Goal: Information Seeking & Learning: Learn about a topic

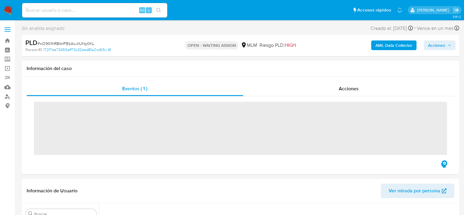
scroll to position [285, 0]
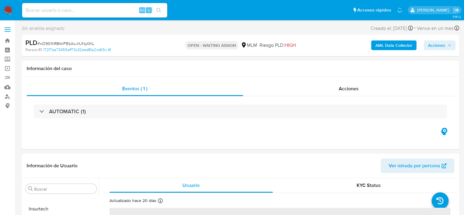
select select "10"
click at [8, 96] on link "Buscador de personas" at bounding box center [36, 96] width 72 height 9
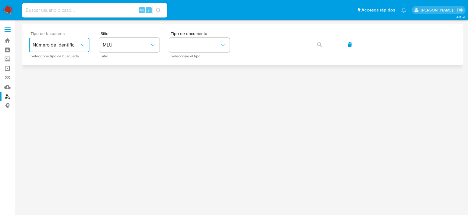
click at [80, 47] on icon "typeSearch" at bounding box center [83, 45] width 6 height 6
click at [123, 68] on div at bounding box center [243, 106] width 442 height 165
click at [118, 48] on span "MLU" at bounding box center [126, 45] width 47 height 6
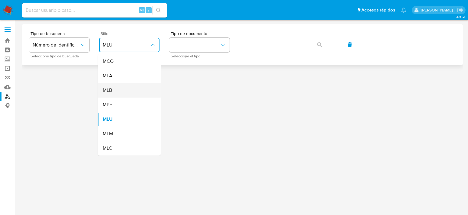
click at [109, 90] on span "MLB" at bounding box center [107, 90] width 9 height 6
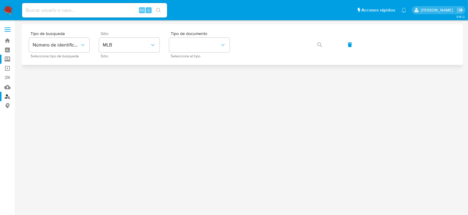
click at [6, 57] on label "Screening" at bounding box center [36, 59] width 72 height 9
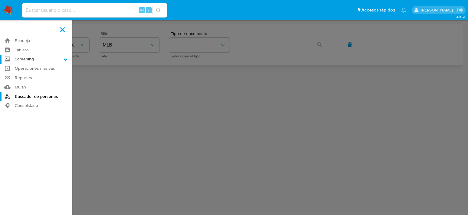
click at [0, 0] on input "Screening" at bounding box center [0, 0] width 0 height 0
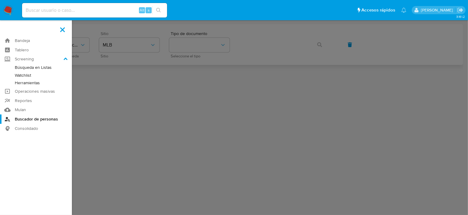
click at [38, 83] on link "Herramientas" at bounding box center [36, 83] width 72 height 8
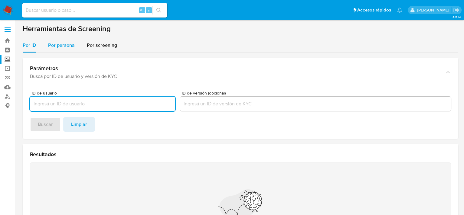
click at [64, 51] on div "Por persona" at bounding box center [61, 45] width 27 height 15
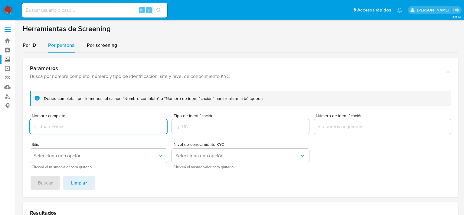
click at [81, 119] on div "Nombre completo" at bounding box center [98, 124] width 137 height 21
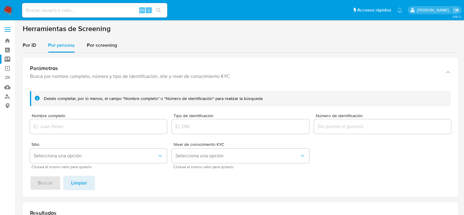
click at [80, 125] on input "Nombre completo" at bounding box center [98, 127] width 137 height 8
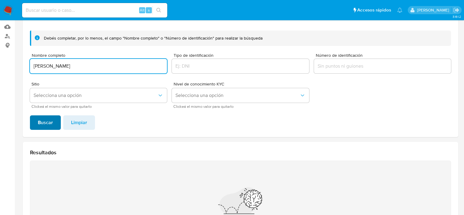
type input "SATHIA NAYELI ELIAS GARCIA"
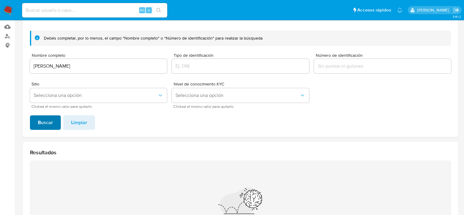
click at [48, 124] on span "Buscar" at bounding box center [45, 122] width 15 height 13
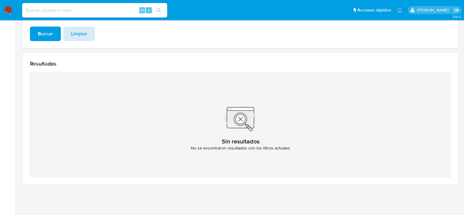
click at [78, 33] on span "Limpiar" at bounding box center [79, 33] width 16 height 13
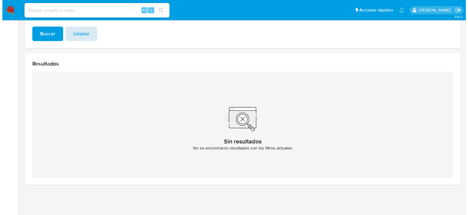
scroll to position [0, 0]
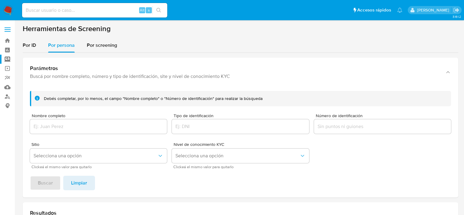
click at [158, 135] on form "Debés completar, por lo menos, el campo "Nombre completo" o "Número de identifi…" at bounding box center [240, 130] width 421 height 78
click at [155, 126] on input "Nombre completo" at bounding box center [98, 127] width 137 height 8
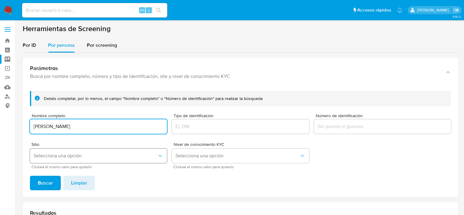
type input "SATHIA NAYELI ELIAS GARCIA"
click at [162, 156] on icon "Sitio" at bounding box center [160, 156] width 6 height 6
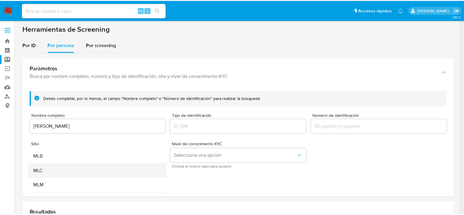
scroll to position [11, 0]
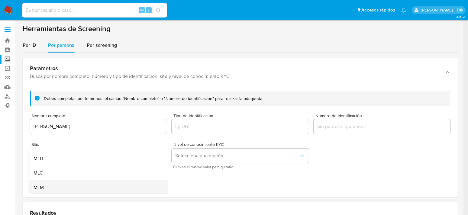
click at [87, 182] on div "MLM" at bounding box center [97, 188] width 126 height 15
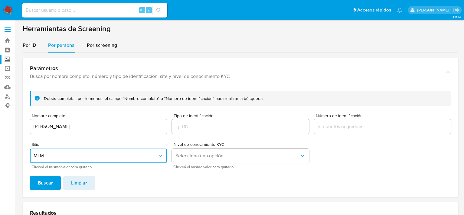
click at [178, 140] on form "Debés completar, por lo menos, el campo "Nombre completo" o "Número de identifi…" at bounding box center [240, 130] width 421 height 78
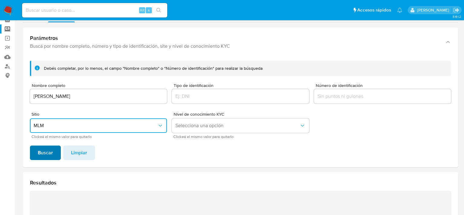
click at [51, 153] on span "Buscar" at bounding box center [45, 152] width 15 height 13
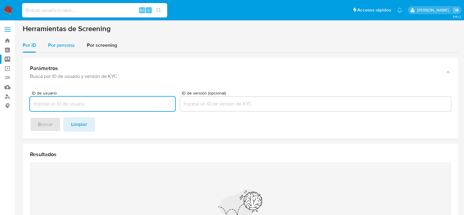
click at [64, 47] on span "Por persona" at bounding box center [61, 45] width 27 height 7
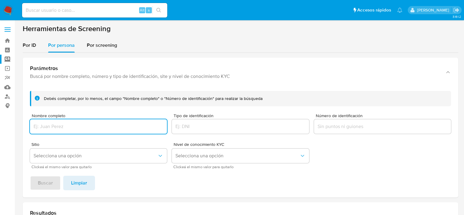
click at [73, 120] on div "Nombre completo" at bounding box center [98, 124] width 137 height 21
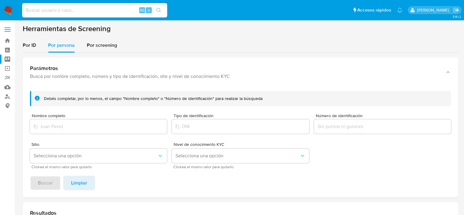
drag, startPoint x: 73, startPoint y: 121, endPoint x: 73, endPoint y: 127, distance: 5.4
click at [73, 122] on div at bounding box center [98, 126] width 137 height 15
click at [73, 128] on input "Nombre completo" at bounding box center [98, 127] width 137 height 8
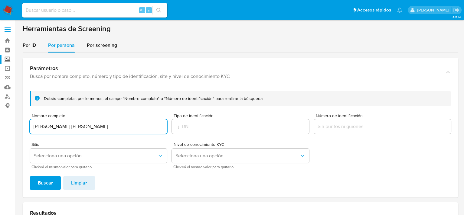
type input "ROSARIO GARCIA GALLARDO"
click at [30, 176] on button "Buscar" at bounding box center [45, 183] width 31 height 15
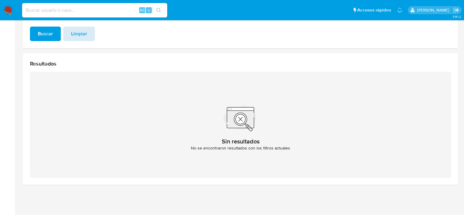
click at [78, 35] on span "Limpiar" at bounding box center [79, 33] width 16 height 13
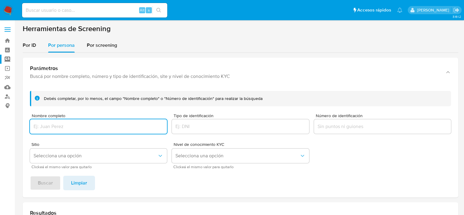
click at [65, 126] on input "Nombre completo" at bounding box center [98, 127] width 137 height 8
type input "ROSARIO GARCIA GALLARDO"
click at [30, 176] on button "Buscar" at bounding box center [45, 183] width 31 height 15
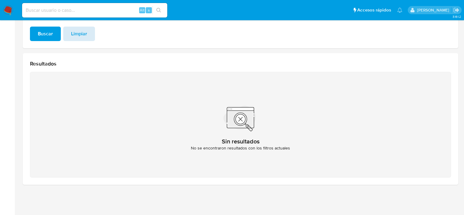
click at [76, 34] on span "Limpiar" at bounding box center [79, 33] width 16 height 13
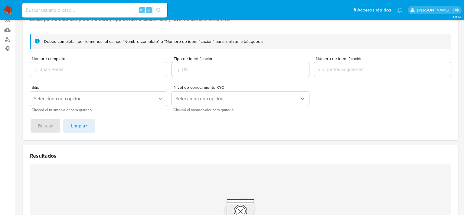
scroll to position [60, 0]
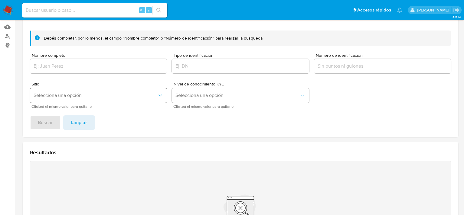
click at [126, 91] on button "Selecciona una opción" at bounding box center [98, 95] width 137 height 15
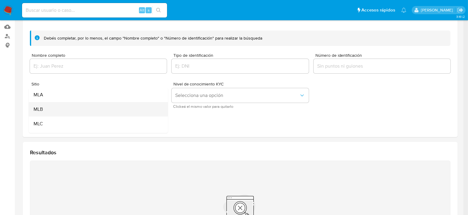
click at [97, 109] on div "MLB" at bounding box center [97, 109] width 126 height 15
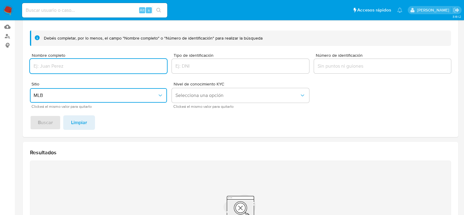
click at [58, 67] on input "Nombre completo" at bounding box center [98, 66] width 137 height 8
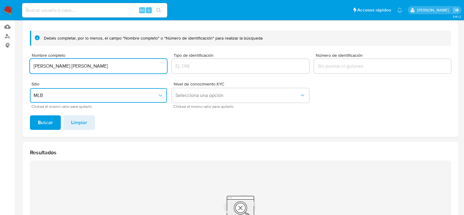
type input "ROSARIO GARCIA GALLARDO"
click at [30, 116] on button "Buscar" at bounding box center [45, 123] width 31 height 15
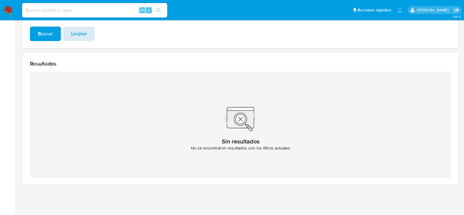
click at [69, 34] on button "Limpiar" at bounding box center [79, 34] width 32 height 15
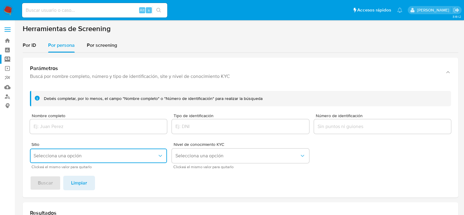
click at [66, 122] on div at bounding box center [98, 126] width 137 height 15
click at [71, 130] on input "Nombre completo" at bounding box center [98, 127] width 137 height 8
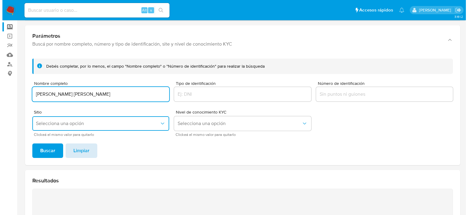
scroll to position [60, 0]
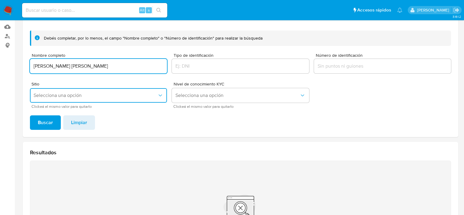
type input "ROSARIO GARCIA GALLARDO"
click at [76, 97] on span "Selecciona una opción" at bounding box center [96, 96] width 124 height 6
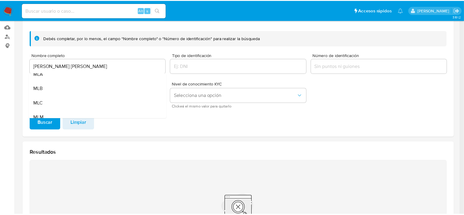
scroll to position [0, 0]
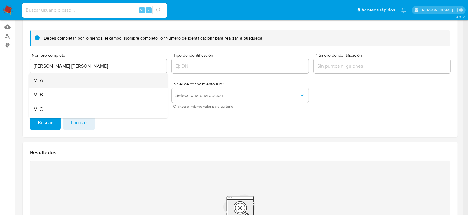
click at [51, 78] on div "MLA" at bounding box center [97, 80] width 126 height 15
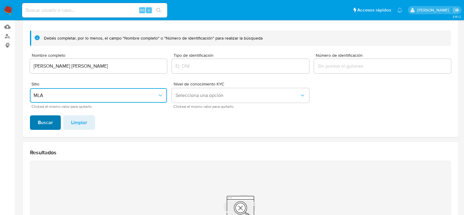
click at [44, 126] on span "Buscar" at bounding box center [45, 122] width 15 height 13
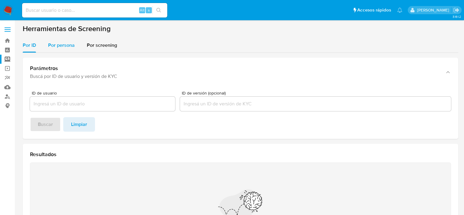
click at [69, 47] on span "Por persona" at bounding box center [61, 45] width 27 height 7
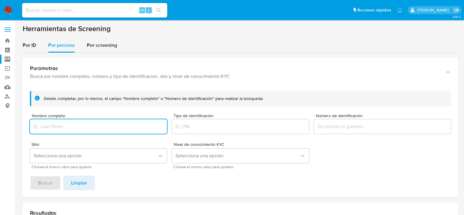
click at [68, 129] on input "Nombre completo" at bounding box center [98, 127] width 137 height 8
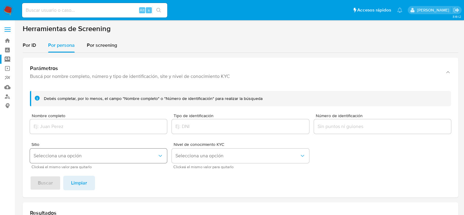
click at [67, 158] on span "Selecciona una opción" at bounding box center [96, 156] width 124 height 6
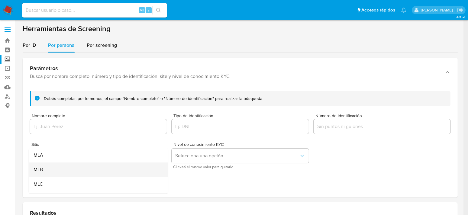
click at [54, 171] on div "MLB" at bounding box center [97, 170] width 126 height 15
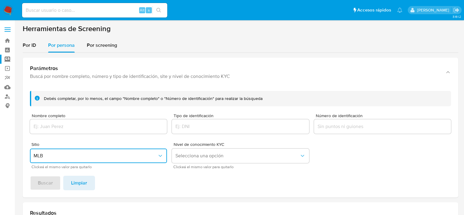
click at [72, 129] on input "Nombre completo" at bounding box center [98, 127] width 137 height 8
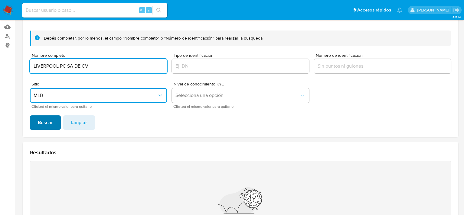
type input "LIVERPOOL PC SA DE CV"
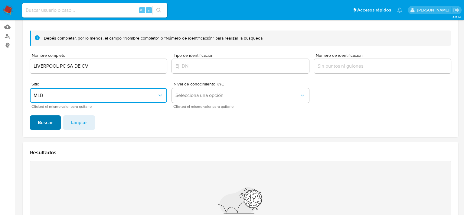
click at [47, 124] on span "Buscar" at bounding box center [45, 122] width 15 height 13
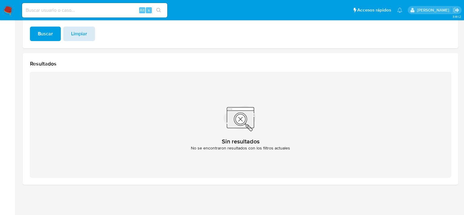
click at [77, 35] on span "Limpiar" at bounding box center [79, 33] width 16 height 13
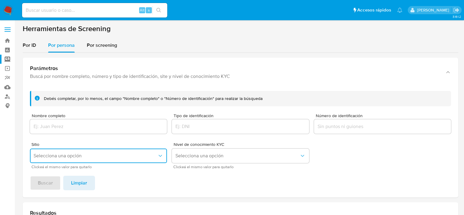
click at [71, 156] on span "Selecciona una opción" at bounding box center [96, 156] width 124 height 6
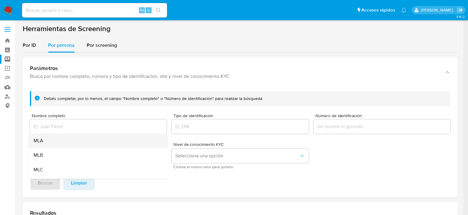
click at [62, 135] on div "MLA" at bounding box center [97, 141] width 126 height 15
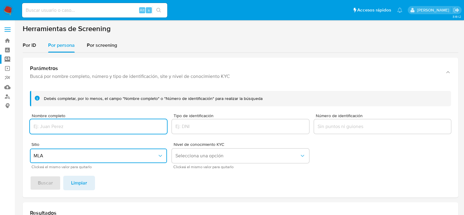
click at [63, 125] on input "Nombre completo" at bounding box center [98, 127] width 137 height 8
type input "LIVERPOOL PC SA DE CV"
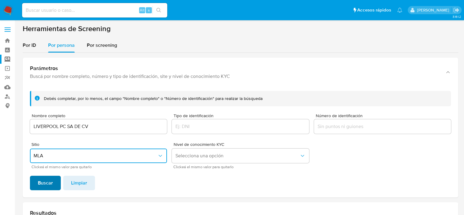
click at [50, 183] on span "Buscar" at bounding box center [45, 183] width 15 height 13
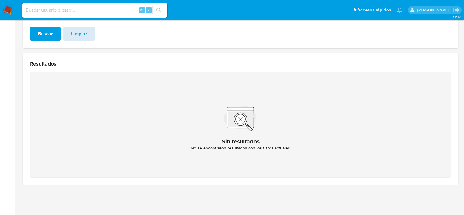
click at [77, 36] on span "Limpiar" at bounding box center [79, 33] width 16 height 13
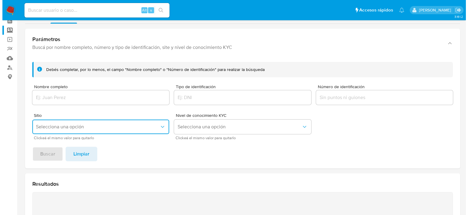
scroll to position [60, 0]
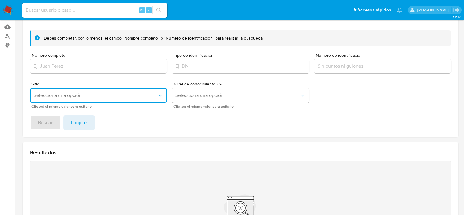
click at [93, 103] on button "Selecciona una opción" at bounding box center [98, 95] width 137 height 15
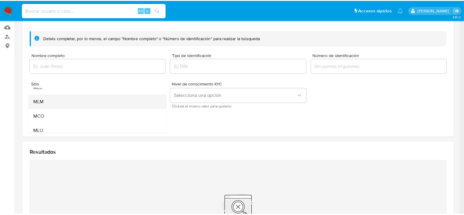
scroll to position [41, 0]
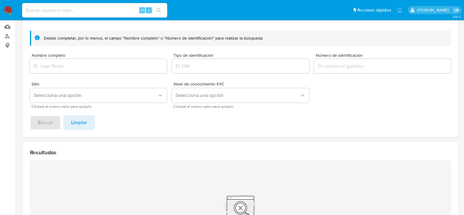
click at [250, 140] on section "Parámetros Buscá por nombre completo, número y tipo de identificación, site y n…" at bounding box center [240, 135] width 435 height 277
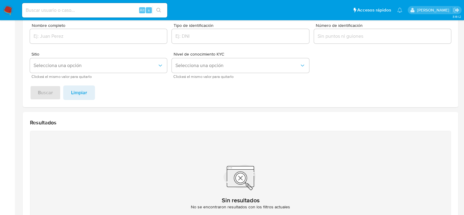
scroll to position [149, 0]
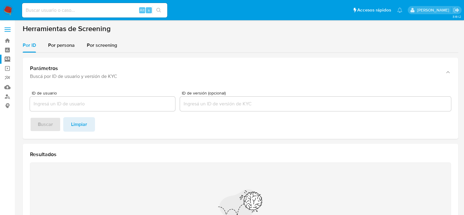
drag, startPoint x: 330, startPoint y: 142, endPoint x: 321, endPoint y: 148, distance: 11.1
click at [330, 142] on div "Parámetros Buscá por ID de usuario y versión de KYC ID de usuario ID de versión…" at bounding box center [240, 167] width 435 height 228
click at [5, 9] on img at bounding box center [8, 10] width 10 height 10
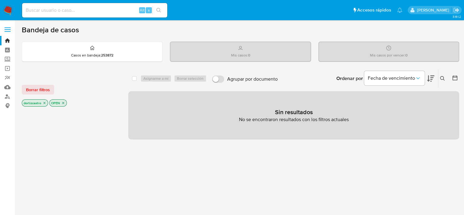
click at [37, 89] on span "Borrar filtros" at bounding box center [38, 90] width 24 height 8
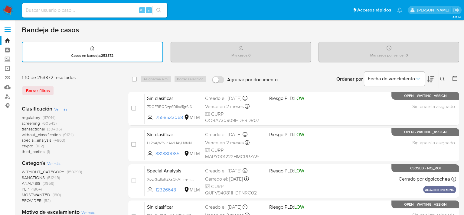
click at [442, 80] on icon at bounding box center [442, 79] width 5 height 5
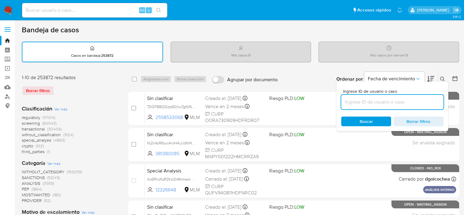
click at [370, 102] on input at bounding box center [392, 102] width 102 height 8
type input "1200716815"
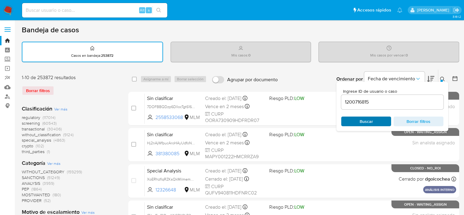
click at [367, 121] on span "Buscar" at bounding box center [366, 122] width 13 height 10
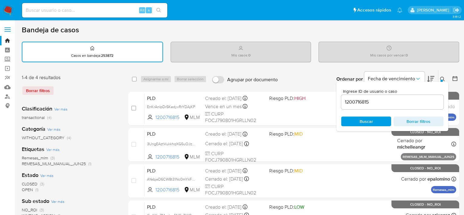
click at [441, 79] on icon at bounding box center [442, 79] width 5 height 5
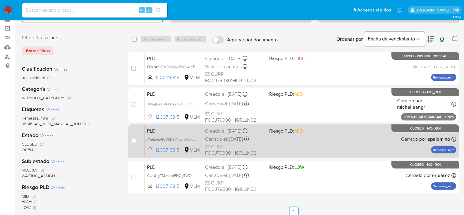
scroll to position [24, 0]
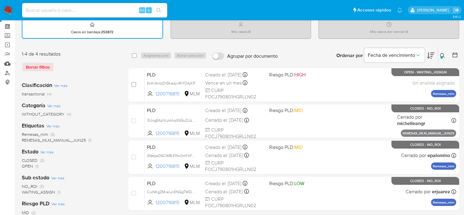
click at [8, 64] on link "Mulan" at bounding box center [36, 63] width 72 height 9
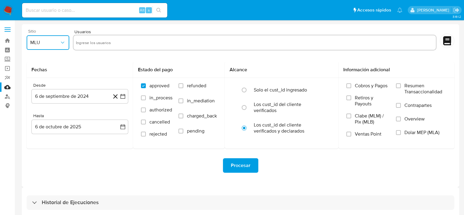
click at [57, 44] on span "MLU" at bounding box center [44, 43] width 29 height 6
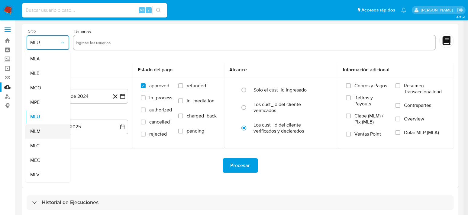
click at [40, 130] on span "MLM" at bounding box center [35, 132] width 10 height 6
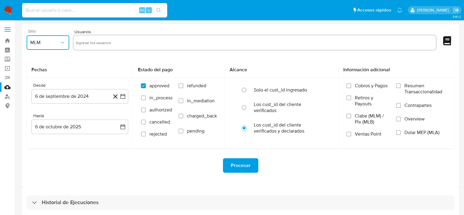
click at [90, 44] on input "text" at bounding box center [254, 43] width 357 height 10
type input "1200716815"
click at [102, 67] on h2 "Fechas" at bounding box center [79, 70] width 97 height 6
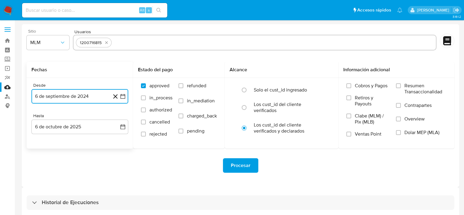
click at [122, 96] on icon "button" at bounding box center [123, 96] width 6 height 6
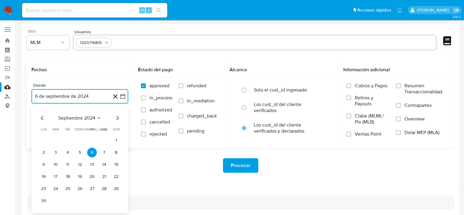
click at [44, 119] on icon "Mes anterior" at bounding box center [42, 118] width 7 height 7
click at [44, 118] on icon "Mes anterior" at bounding box center [42, 118] width 7 height 7
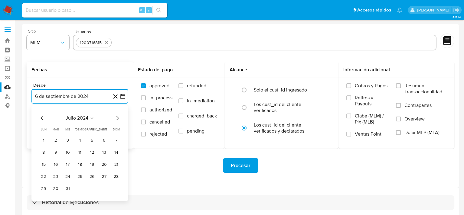
click at [44, 118] on icon "Mes anterior" at bounding box center [42, 118] width 7 height 7
click at [70, 139] on button "1" at bounding box center [68, 141] width 10 height 10
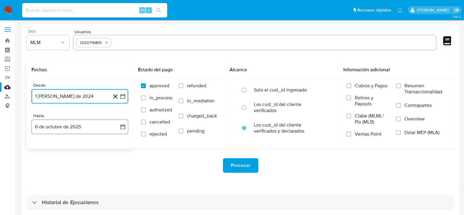
click at [125, 127] on icon "button" at bounding box center [123, 127] width 6 height 6
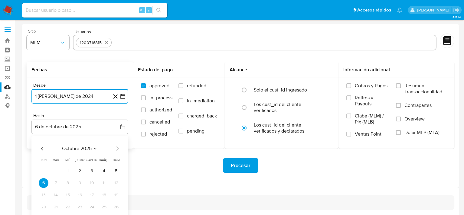
click at [44, 151] on icon "Mes anterior" at bounding box center [42, 148] width 7 height 7
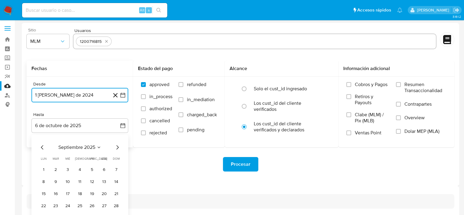
scroll to position [28, 0]
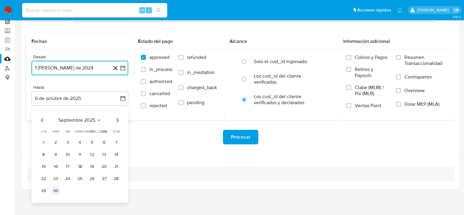
click at [53, 192] on button "30" at bounding box center [56, 191] width 10 height 10
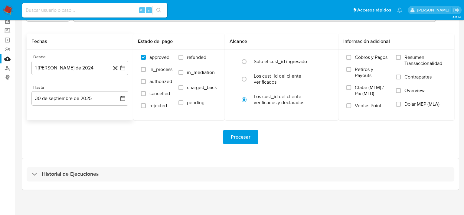
click at [151, 145] on div "Procesar" at bounding box center [241, 137] width 428 height 34
click at [240, 137] on span "Procesar" at bounding box center [241, 137] width 20 height 13
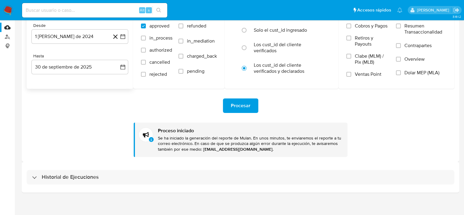
scroll to position [63, 0]
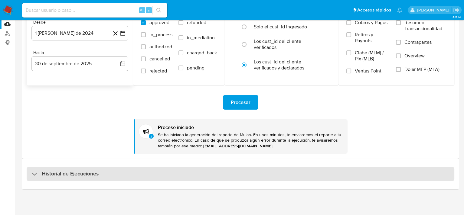
click at [45, 175] on h3 "Historial de Ejecuciones" at bounding box center [70, 174] width 57 height 7
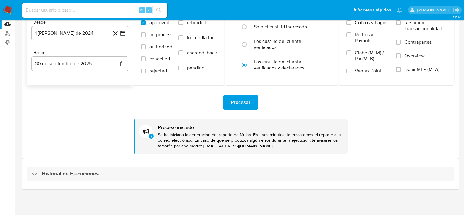
select select "10"
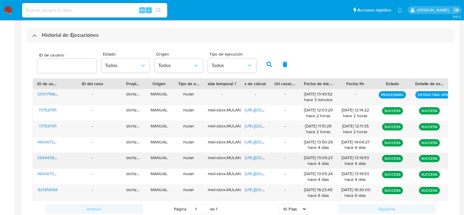
scroll to position [214, 0]
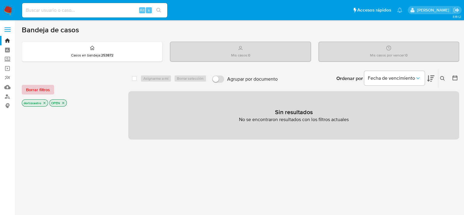
click at [48, 90] on span "Borrar filtros" at bounding box center [38, 90] width 24 height 8
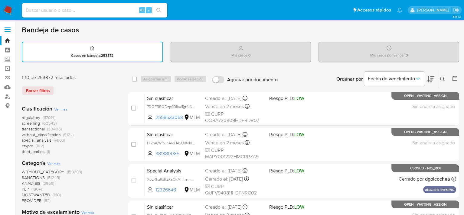
click at [445, 80] on button at bounding box center [443, 79] width 10 height 7
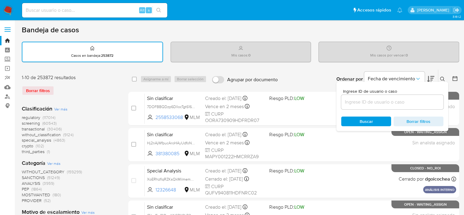
click at [392, 101] on input at bounding box center [392, 102] width 102 height 8
type input "1200716815"
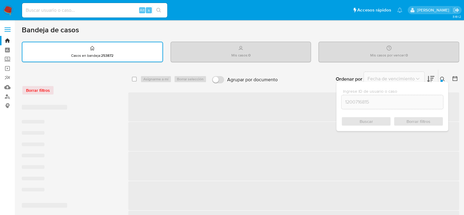
click at [371, 121] on div "Buscar Borrar filtros" at bounding box center [392, 122] width 102 height 10
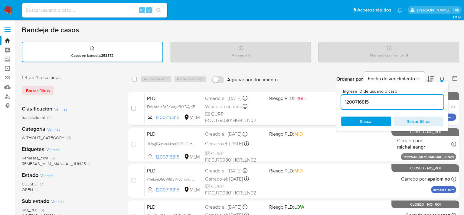
click at [368, 121] on span "Buscar" at bounding box center [366, 122] width 13 height 10
click at [320, 74] on div "Ordenar por Fecha de vencimiento No es posible ordenar los resultados mientras …" at bounding box center [370, 79] width 178 height 19
click at [441, 78] on icon at bounding box center [442, 79] width 5 height 5
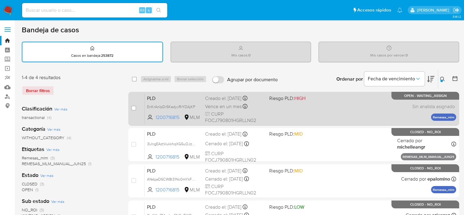
click at [345, 113] on div "PLD EnKrAnIpDr5KedyvRrYDAjKP 1200716815 MLM Riesgo PLD: HIGH Creado el: 12/09/2…" at bounding box center [301, 108] width 312 height 31
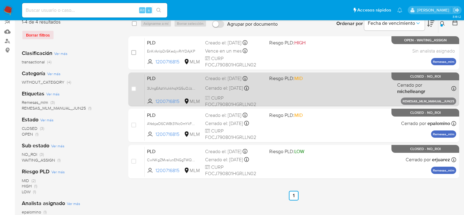
scroll to position [60, 0]
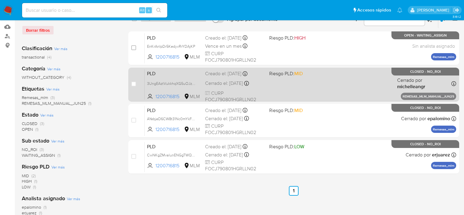
click at [276, 91] on div "PLD 3UngEAztVukkhqXG5uOJzgDU 1200716815 MLM Riesgo PLD: MID Creado el: 25/06/20…" at bounding box center [301, 84] width 312 height 31
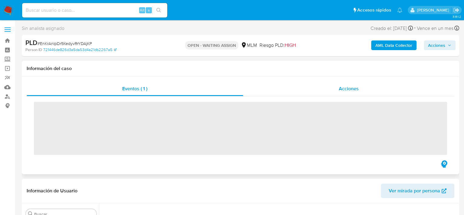
scroll to position [285, 0]
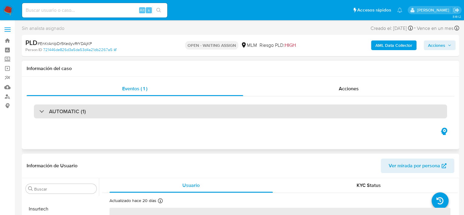
select select "10"
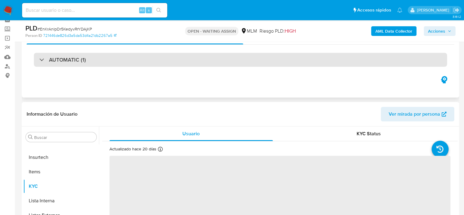
click at [104, 62] on div "AUTOMATIC (1)" at bounding box center [240, 60] width 413 height 14
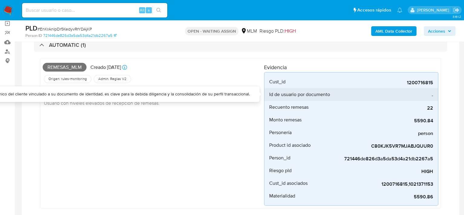
scroll to position [60, 0]
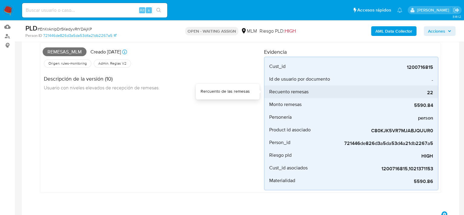
drag, startPoint x: 394, startPoint y: 93, endPoint x: 436, endPoint y: 93, distance: 42.3
click at [436, 93] on li "Recuento remesas 22" at bounding box center [351, 92] width 174 height 13
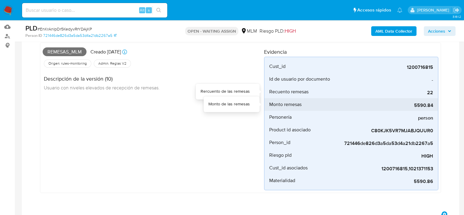
click at [414, 102] on div "5590.84" at bounding box center [387, 104] width 91 height 13
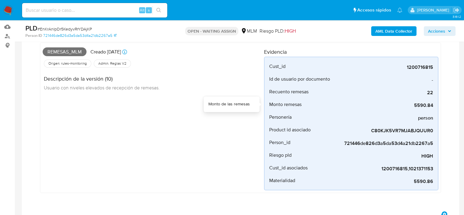
drag, startPoint x: 410, startPoint y: 103, endPoint x: 439, endPoint y: 104, distance: 29.3
click at [439, 104] on div "Remesas_mlm Creado hace 24 días Creado: 12/09/2025 03:07:47 Origen: rules-monit…" at bounding box center [240, 118] width 401 height 151
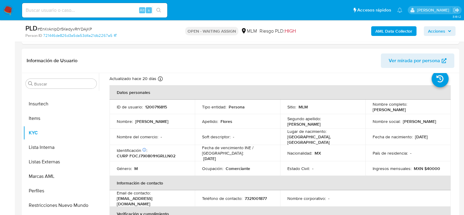
scroll to position [30, 0]
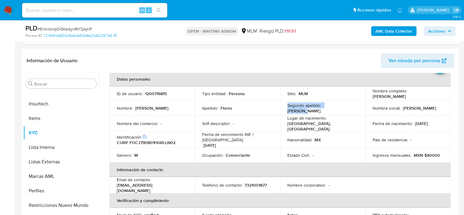
drag, startPoint x: 280, startPoint y: 111, endPoint x: 331, endPoint y: 114, distance: 51.5
click at [331, 114] on td "Segundo apellido : Calderon" at bounding box center [322, 108] width 85 height 15
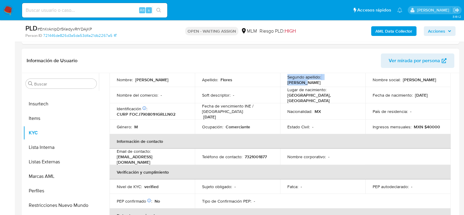
scroll to position [60, 0]
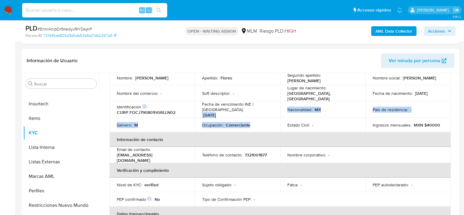
drag, startPoint x: 258, startPoint y: 106, endPoint x: 293, endPoint y: 116, distance: 36.4
click at [293, 116] on tbody "ID de usuario : 1200716815 Tipo entidad : Persona Sitio : MLM Nombre completo :…" at bounding box center [279, 94] width 341 height 76
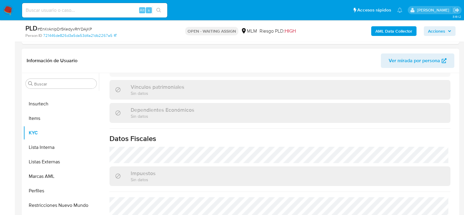
scroll to position [212, 0]
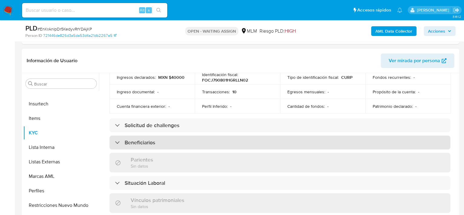
click at [144, 139] on h3 "Beneficiarios" at bounding box center [140, 142] width 31 height 7
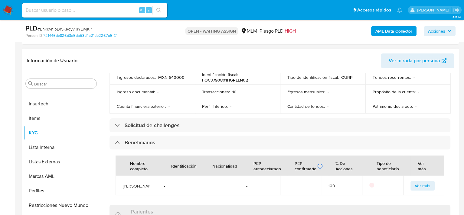
click at [415, 188] on span "Ver más" at bounding box center [423, 186] width 16 height 8
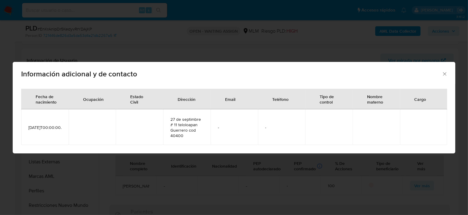
click at [444, 73] on icon "Cerrar" at bounding box center [444, 73] width 3 height 3
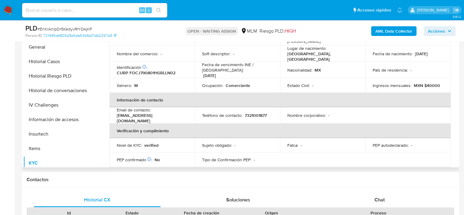
scroll to position [9, 0]
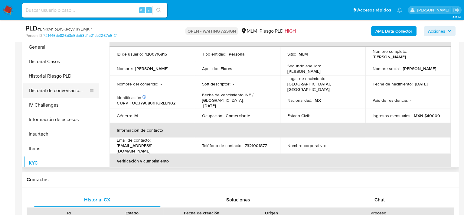
click at [62, 87] on button "Historial de conversaciones" at bounding box center [58, 90] width 71 height 15
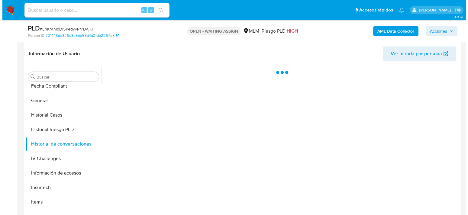
scroll to position [242, 0]
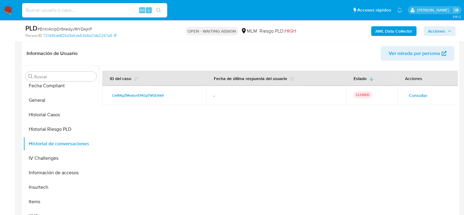
click at [416, 95] on span "Consultar" at bounding box center [418, 95] width 18 height 8
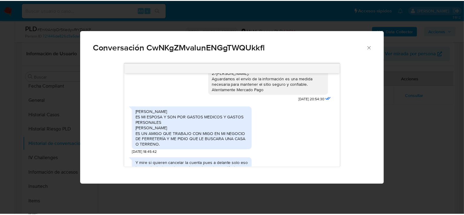
scroll to position [91, 0]
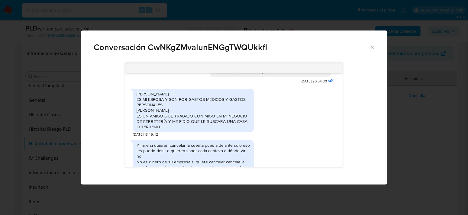
click at [370, 46] on icon "Cerrar" at bounding box center [373, 47] width 6 height 6
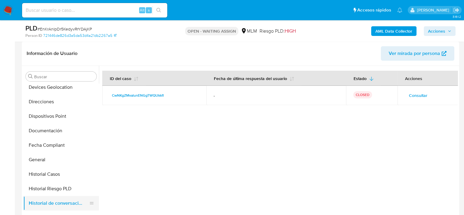
scroll to position [133, 0]
click at [60, 133] on button "Documentación" at bounding box center [58, 132] width 71 height 15
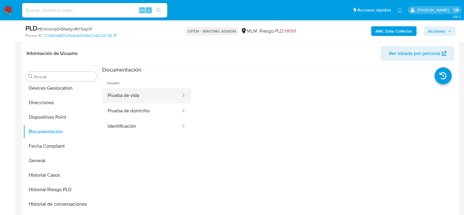
click at [154, 97] on button "Prueba de vida" at bounding box center [141, 95] width 79 height 15
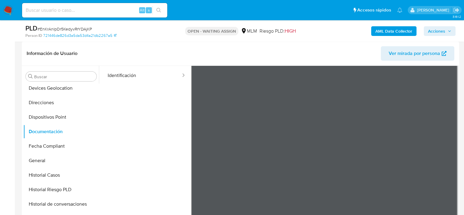
scroll to position [21, 0]
click at [130, 89] on button "Prueba de domicilio" at bounding box center [141, 90] width 79 height 15
click at [150, 108] on button "Identificación" at bounding box center [141, 105] width 79 height 15
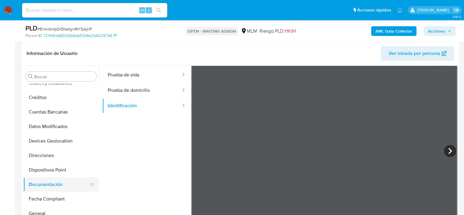
scroll to position [73, 0]
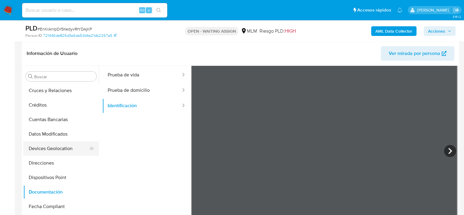
click at [56, 153] on button "Devices Geolocation" at bounding box center [58, 149] width 71 height 15
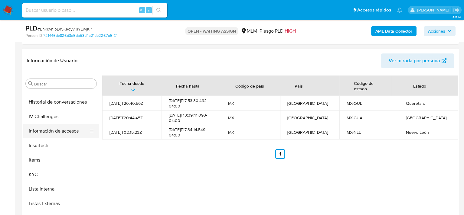
scroll to position [224, 0]
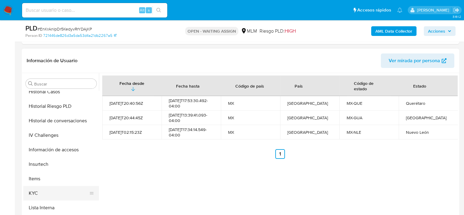
click at [51, 190] on button "KYC" at bounding box center [58, 193] width 71 height 15
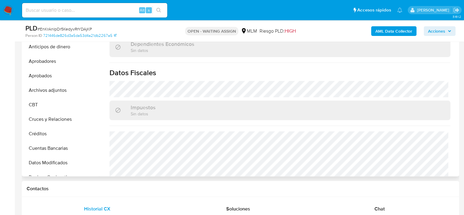
scroll to position [302, 0]
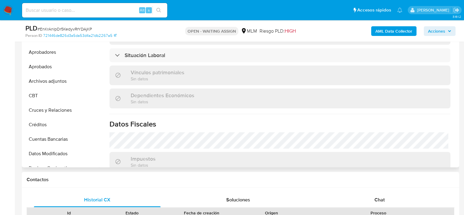
click at [178, 112] on div "Actualizado hace 20 días Creado: 18/09/2022 15:24:51 Actualizado: 17/09/2025 00…" at bounding box center [279, 5] width 355 height 514
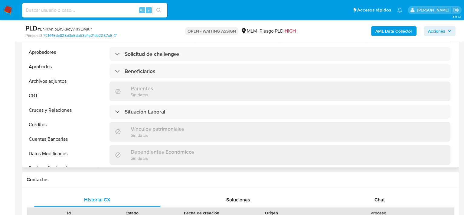
scroll to position [219, 0]
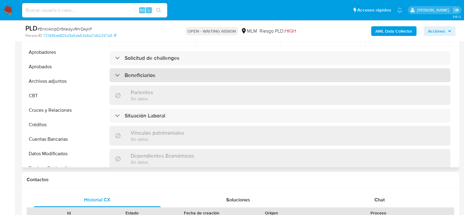
click at [143, 72] on h3 "Beneficiarios" at bounding box center [140, 75] width 31 height 7
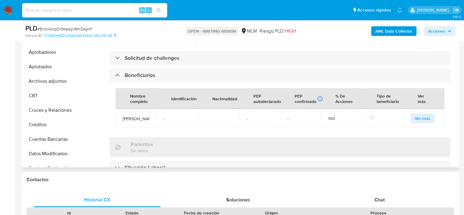
click at [418, 118] on span "Ver más" at bounding box center [423, 118] width 16 height 8
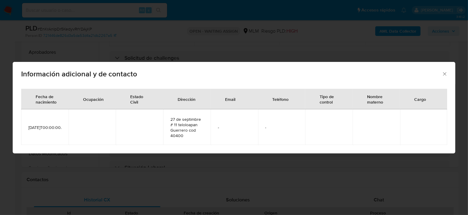
drag, startPoint x: 444, startPoint y: 73, endPoint x: 416, endPoint y: 79, distance: 29.1
click at [445, 73] on icon "Cerrar" at bounding box center [445, 74] width 6 height 6
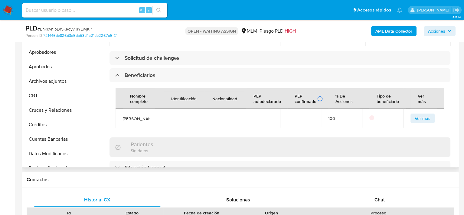
drag, startPoint x: 124, startPoint y: 115, endPoint x: 139, endPoint y: 126, distance: 18.4
click at [139, 122] on span "Georgina Calderon ortega" at bounding box center [136, 118] width 27 height 5
copy span "Georgina Calderon ortega"
click at [282, 118] on td "-" at bounding box center [300, 118] width 41 height 19
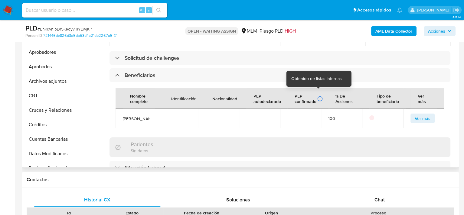
click at [318, 96] on icon at bounding box center [320, 99] width 6 height 6
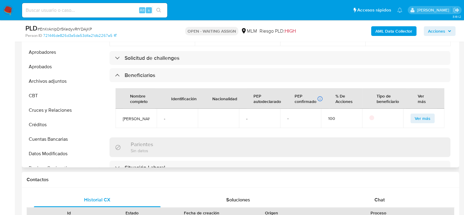
click at [415, 119] on span "Ver más" at bounding box center [423, 118] width 16 height 8
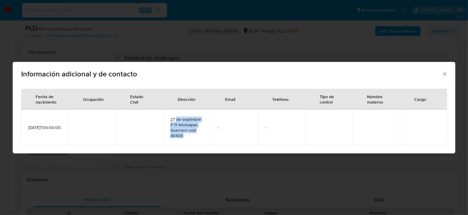
drag, startPoint x: 176, startPoint y: 119, endPoint x: 188, endPoint y: 138, distance: 22.0
click at [188, 138] on span "27 de septimbre # 11 teloloapan Guerrero cod 40400" at bounding box center [187, 128] width 33 height 22
drag, startPoint x: 29, startPoint y: 124, endPoint x: 51, endPoint y: 131, distance: 23.4
click at [51, 130] on span "1965-02-15T00:00:00.000Z" at bounding box center [44, 127] width 33 height 5
click at [276, 41] on div "Información adicional y de contacto Fecha de nacimiento Ocupación Estado Civil …" at bounding box center [234, 107] width 468 height 215
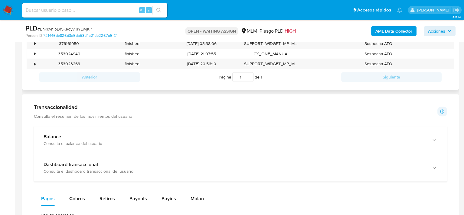
scroll to position [333, 0]
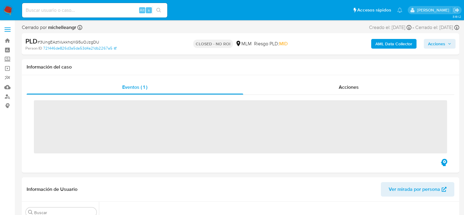
scroll to position [285, 0]
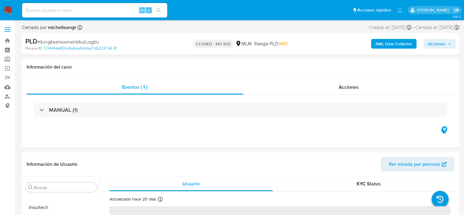
select select "10"
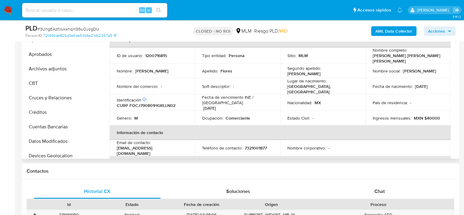
scroll to position [0, 0]
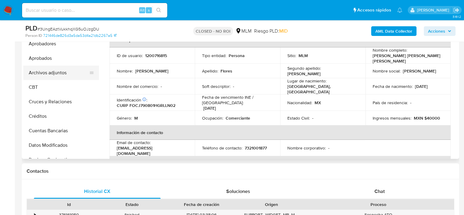
click at [53, 73] on button "Archivos adjuntos" at bounding box center [58, 73] width 71 height 15
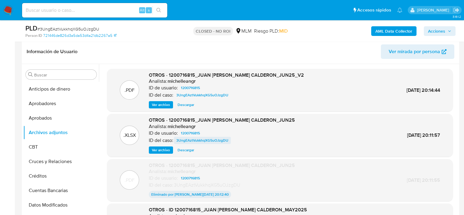
scroll to position [91, 0]
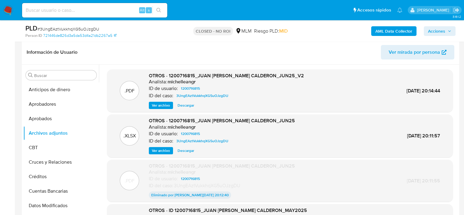
click at [161, 108] on span "Ver archivo" at bounding box center [161, 106] width 18 height 6
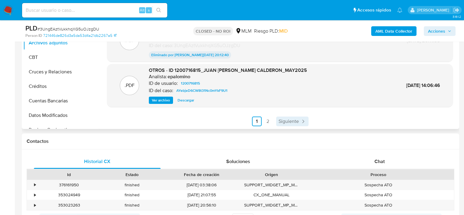
scroll to position [181, 0]
click at [283, 121] on span "Siguiente" at bounding box center [289, 121] width 20 height 5
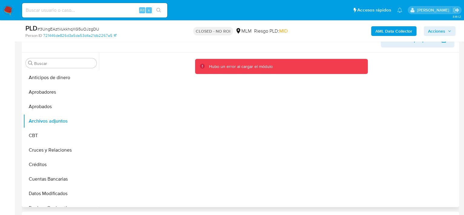
scroll to position [91, 0]
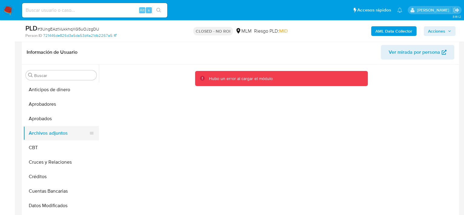
click at [36, 135] on button "Archivos adjuntos" at bounding box center [58, 133] width 71 height 15
click at [33, 118] on button "Aprobados" at bounding box center [58, 119] width 71 height 15
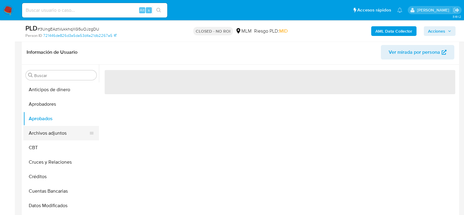
click at [47, 134] on button "Archivos adjuntos" at bounding box center [58, 133] width 71 height 15
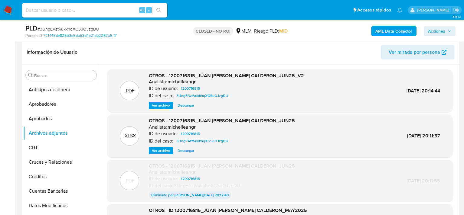
click at [158, 107] on span "Ver archivo" at bounding box center [161, 106] width 18 height 6
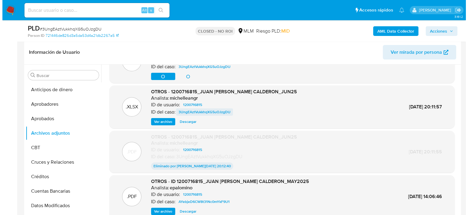
scroll to position [0, 0]
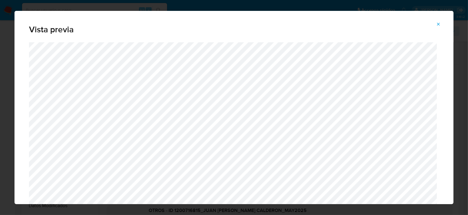
click at [438, 27] on span "Attachment preview" at bounding box center [438, 24] width 5 height 8
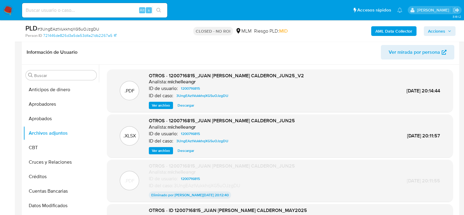
click at [166, 103] on span "Ver archivo" at bounding box center [161, 106] width 18 height 6
